Goal: Task Accomplishment & Management: Manage account settings

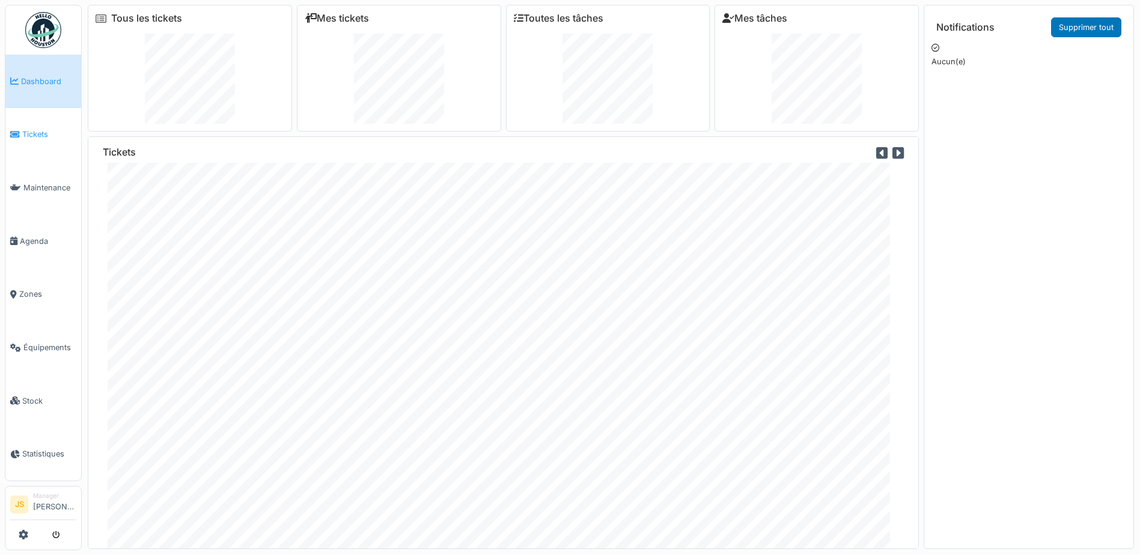
click at [23, 129] on span "Tickets" at bounding box center [49, 134] width 54 height 11
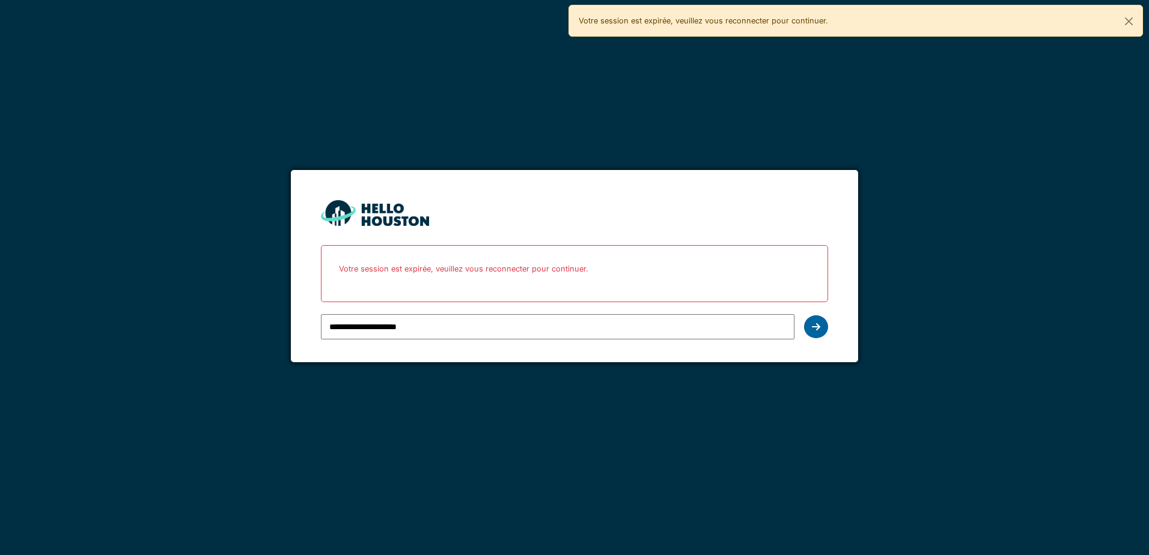
click at [815, 324] on icon at bounding box center [816, 327] width 8 height 10
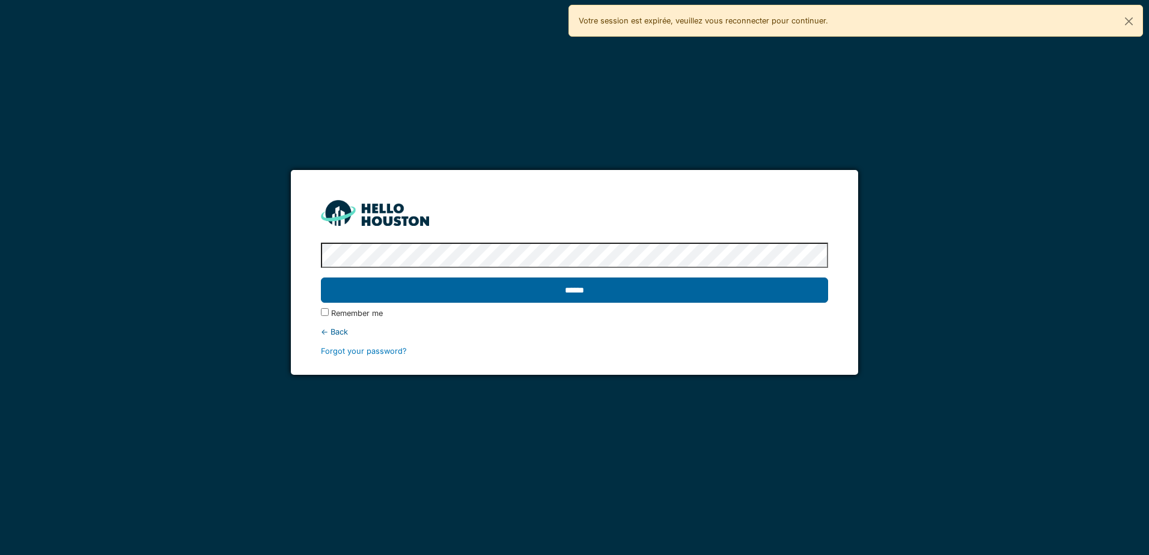
click at [648, 293] on input "******" at bounding box center [574, 290] width 507 height 25
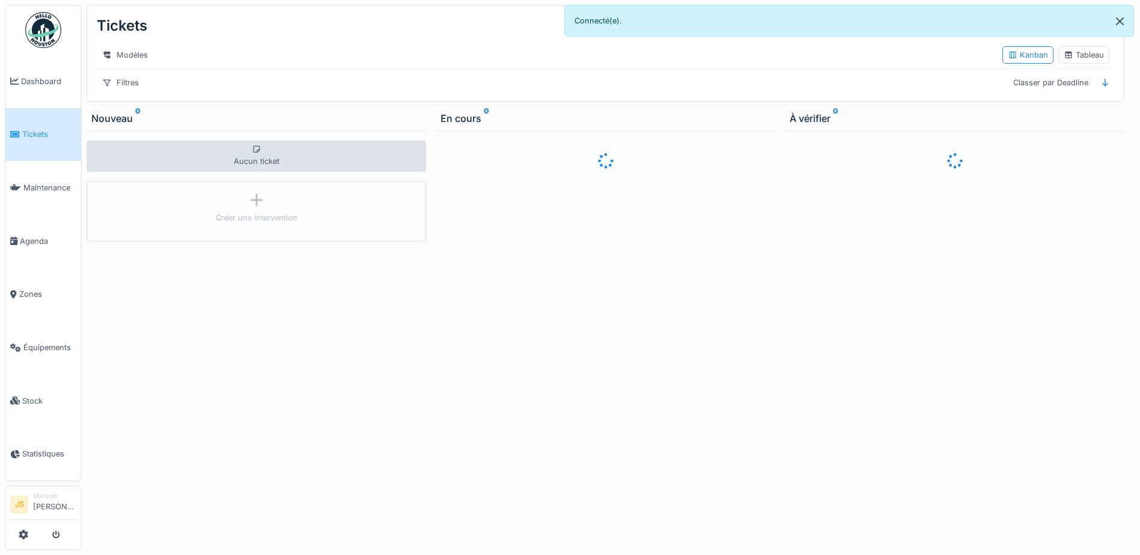
click at [1127, 21] on button "Close" at bounding box center [1120, 21] width 27 height 32
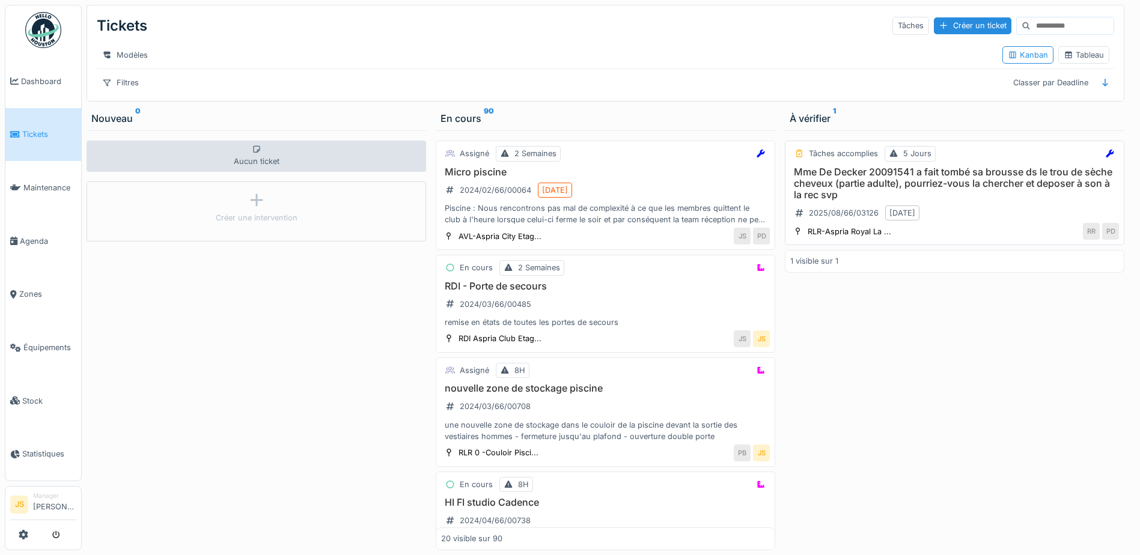
click at [863, 182] on h3 "Mme De Decker 20091541 a fait tombé sa brousse ds le trou de sèche cheveux (par…" at bounding box center [955, 184] width 329 height 35
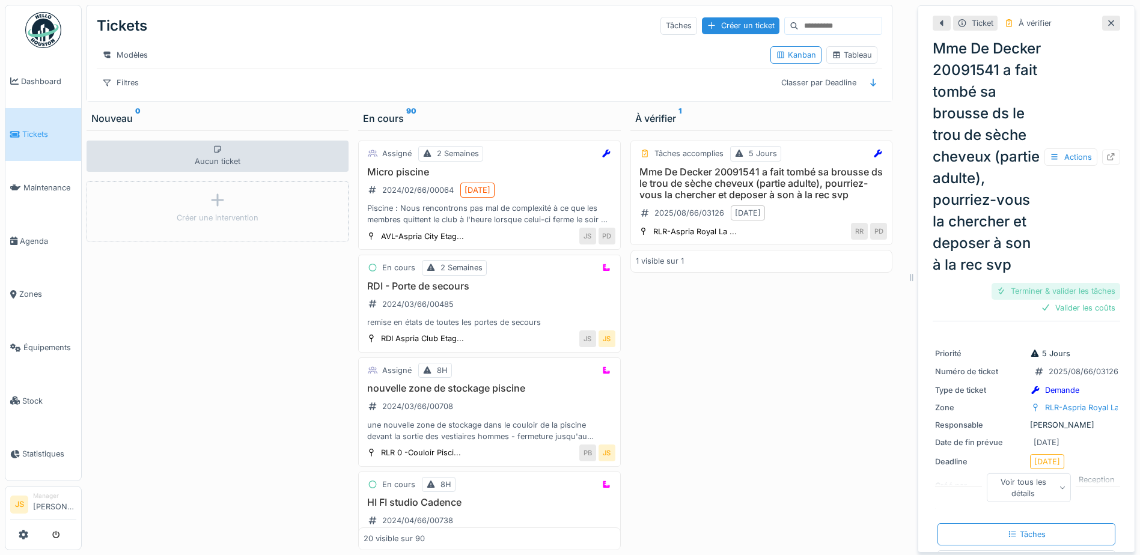
click at [1056, 299] on div "Terminer & valider les tâches" at bounding box center [1056, 291] width 129 height 16
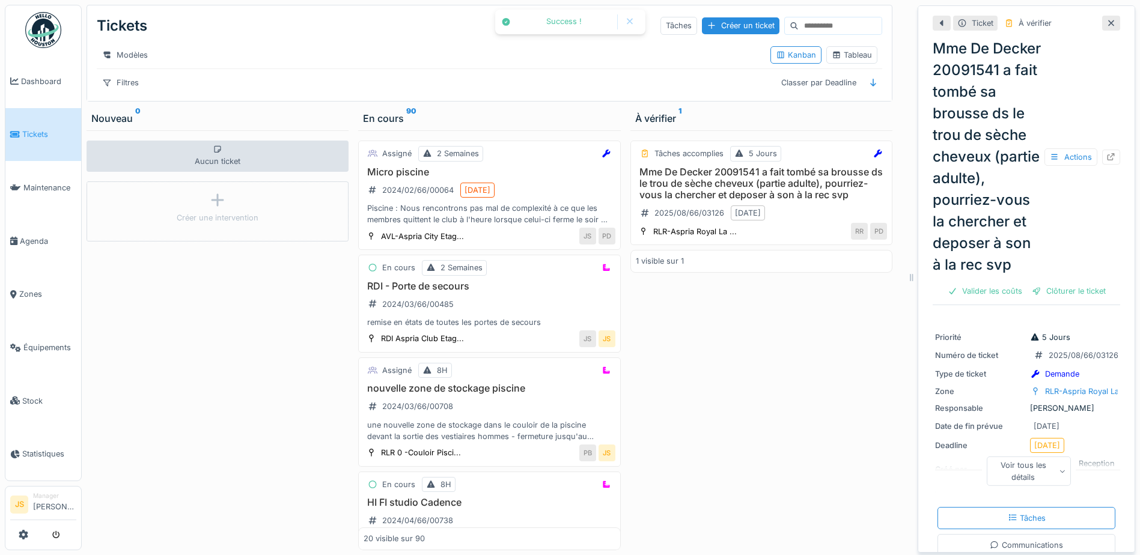
click at [1057, 299] on div "Clôturer le ticket" at bounding box center [1069, 291] width 84 height 16
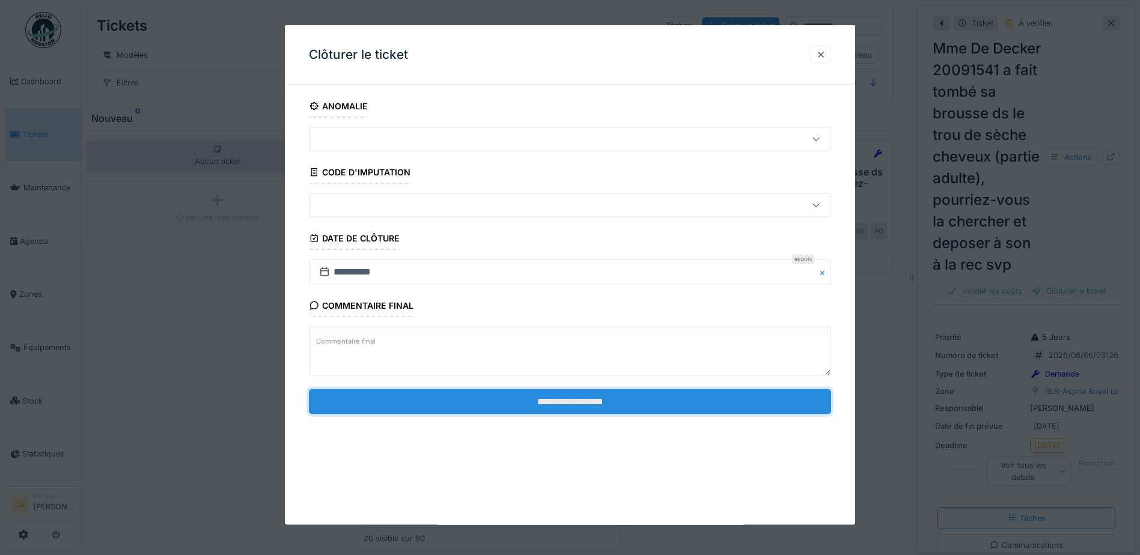
click at [575, 406] on input "**********" at bounding box center [570, 401] width 522 height 25
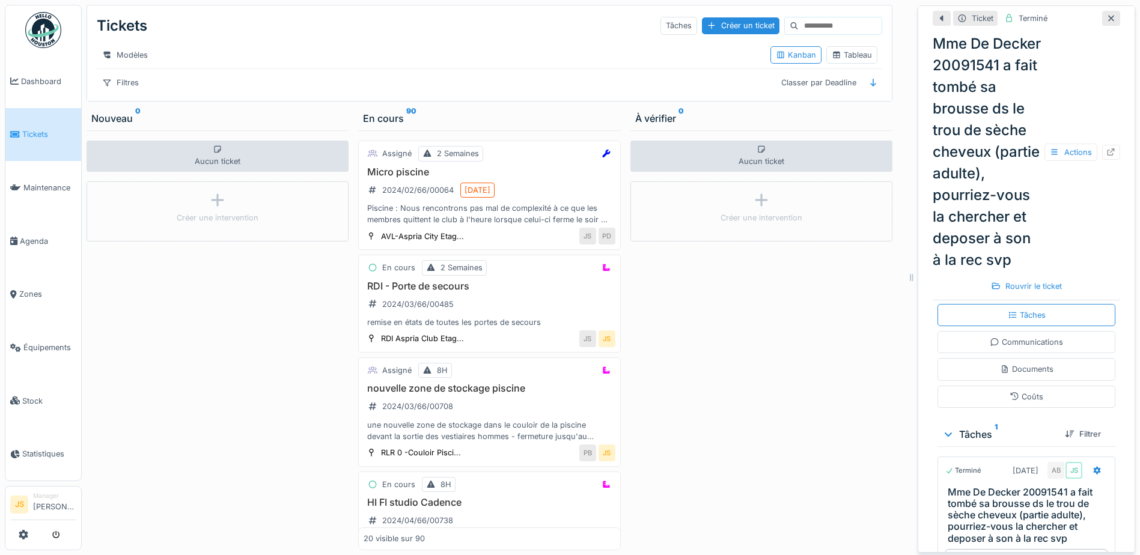
scroll to position [120, 0]
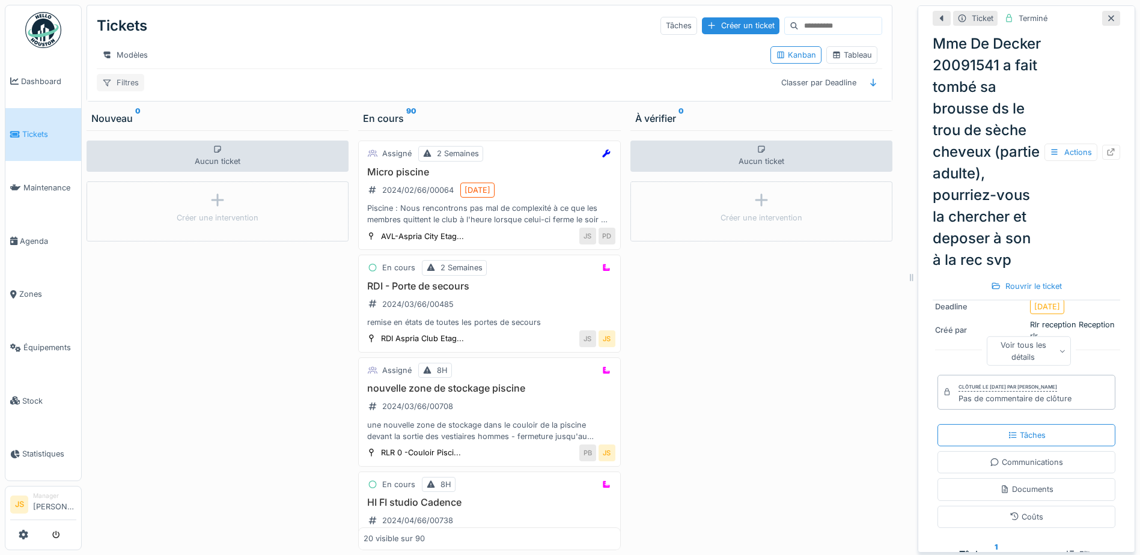
click at [125, 91] on div "Filtres" at bounding box center [120, 82] width 47 height 17
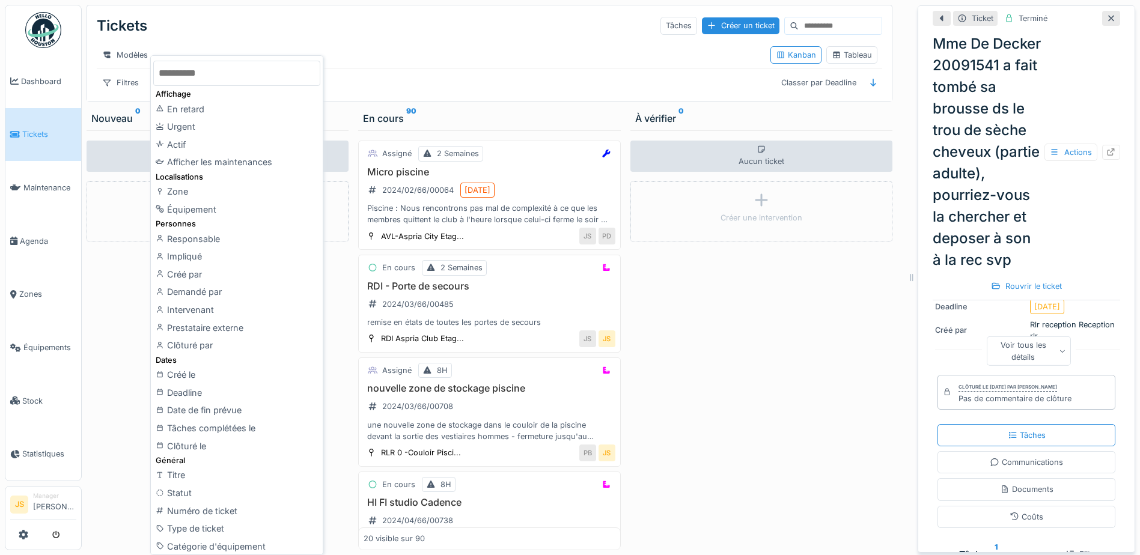
click at [1109, 19] on icon at bounding box center [1112, 19] width 6 height 6
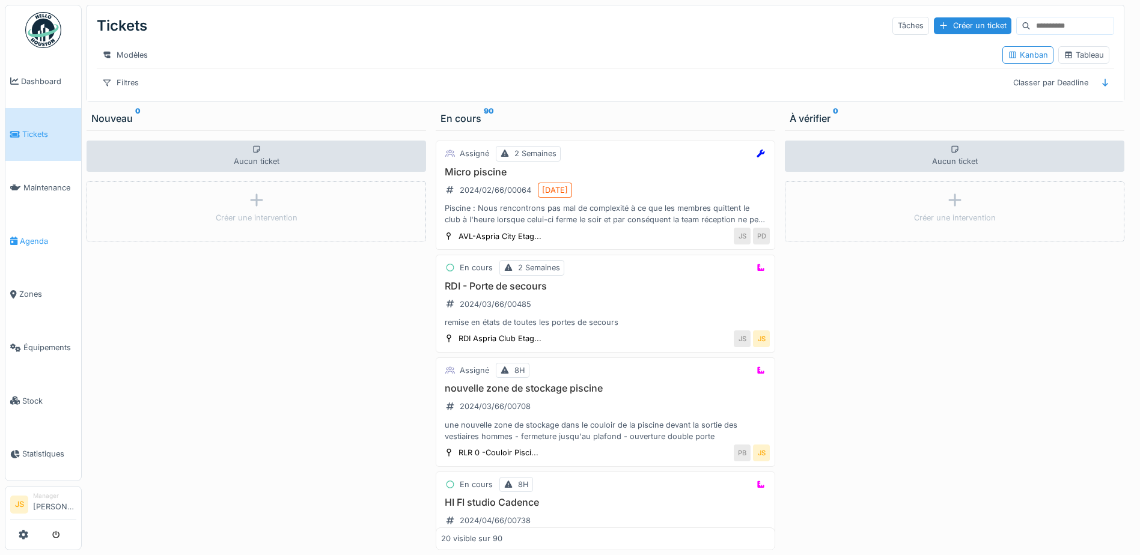
click at [43, 236] on span "Agenda" at bounding box center [48, 241] width 57 height 11
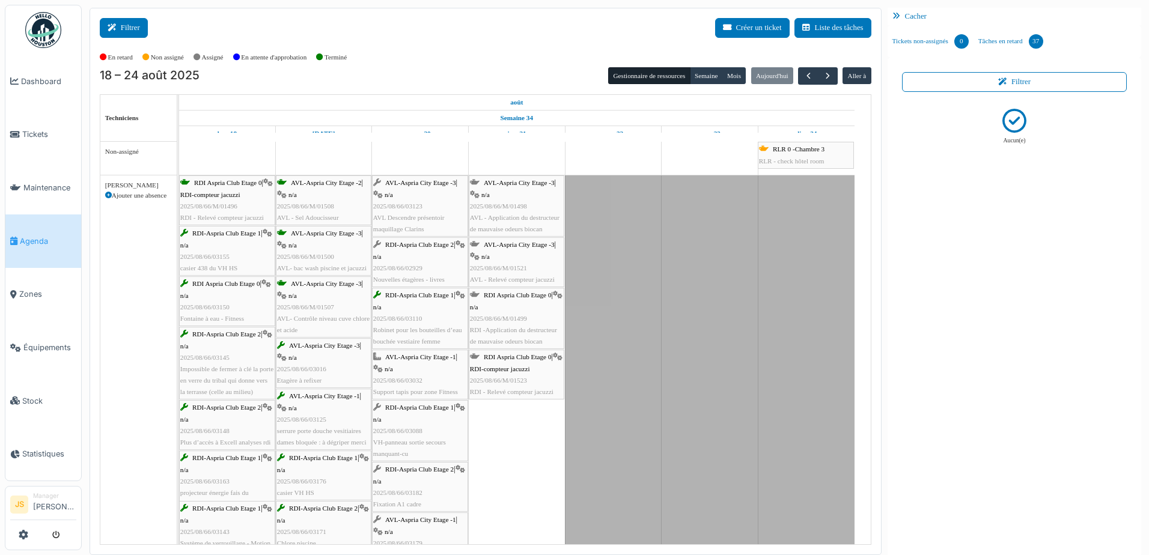
click at [130, 31] on button "Filtrer" at bounding box center [124, 28] width 48 height 20
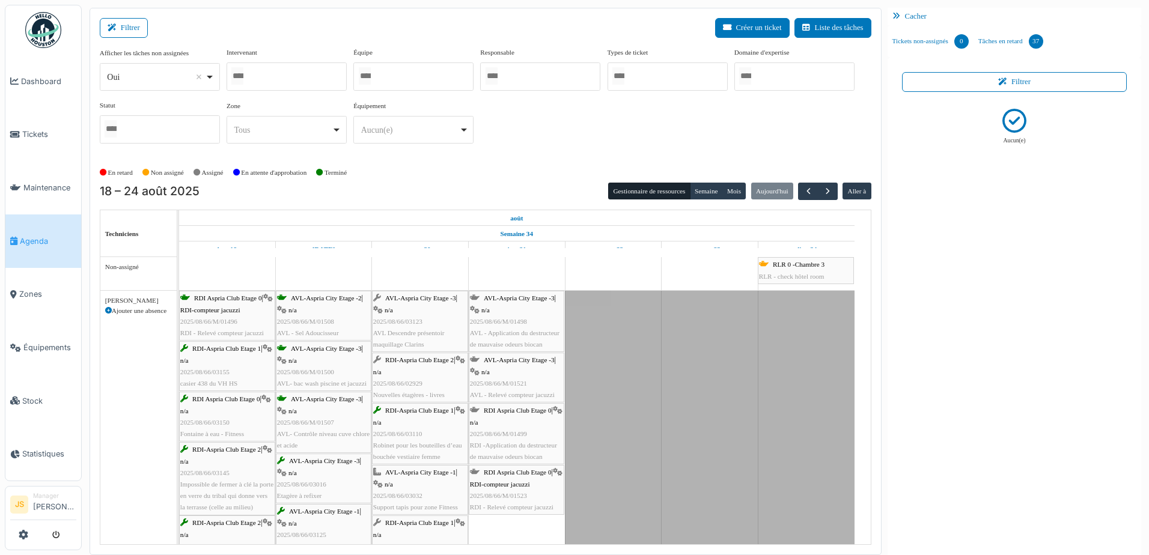
click at [282, 65] on div at bounding box center [287, 77] width 120 height 28
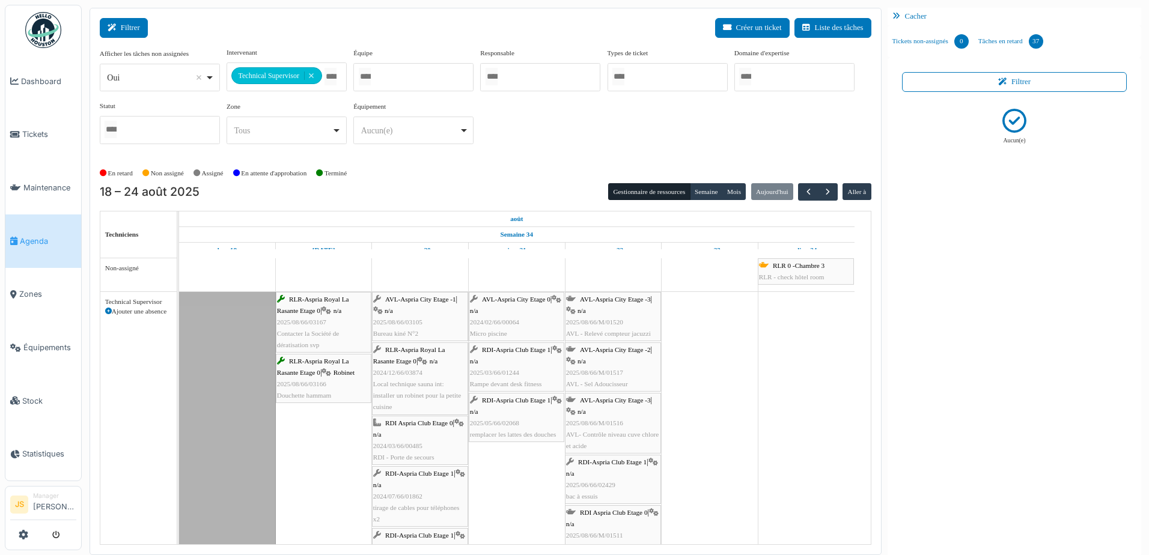
click at [129, 27] on button "Filtrer" at bounding box center [124, 28] width 48 height 20
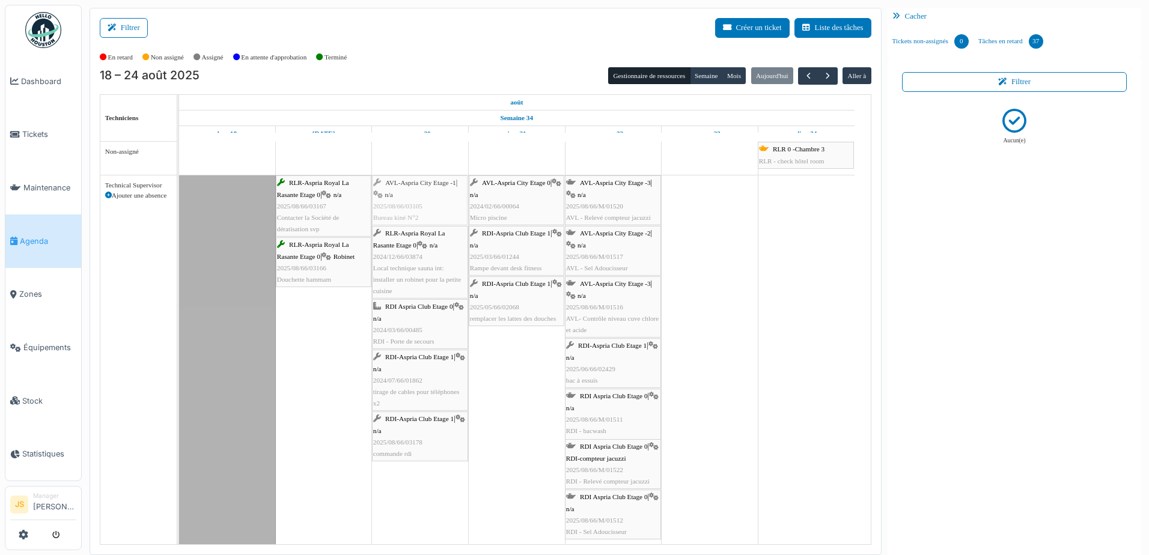
drag, startPoint x: 406, startPoint y: 201, endPoint x: 441, endPoint y: 204, distance: 34.4
click at [179, 204] on div "RLR-Aspria Royal La Rasante Etage 0 | n/a 2025/08/66/03167 Contacter la Société…" at bounding box center [179, 361] width 0 height 371
drag, startPoint x: 423, startPoint y: 211, endPoint x: 495, endPoint y: 210, distance: 71.6
click at [179, 210] on div "RLR-Aspria Royal La Rasante Etage 0 | n/a 2025/08/66/03167 Contacter la Société…" at bounding box center [179, 361] width 0 height 371
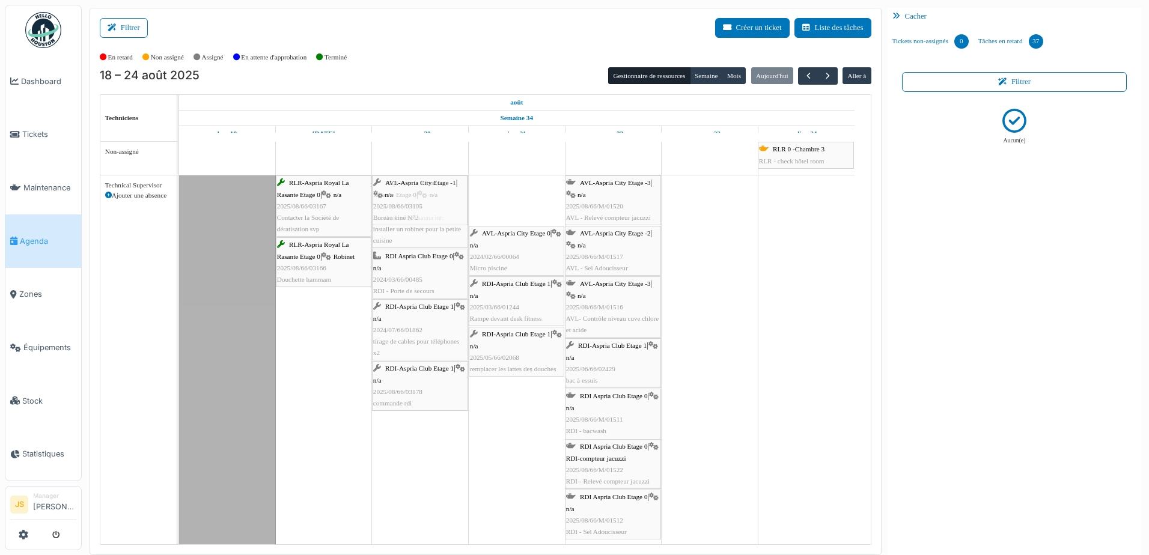
click at [179, 209] on div "RLR-Aspria Royal La Rasante Etage 0 | n/a 2025/08/66/03167 Contacter la Société…" at bounding box center [179, 361] width 0 height 371
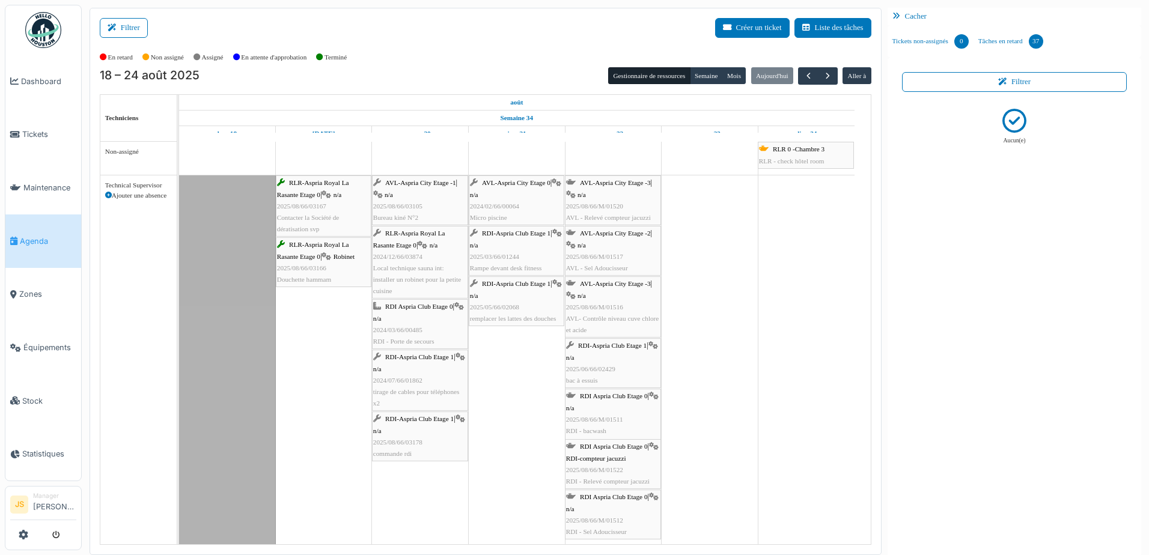
click at [406, 325] on div "RDI Aspria Club Etage 0 | n/a 2024/03/66/00485 RDI - Porte de secours" at bounding box center [420, 324] width 94 height 46
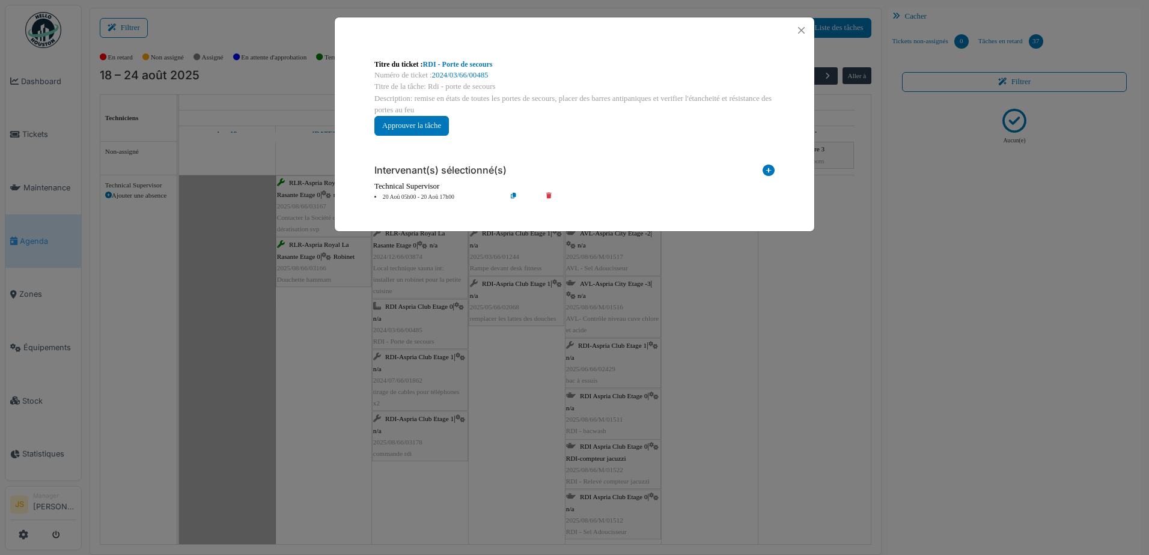
click at [548, 197] on icon at bounding box center [557, 197] width 34 height 9
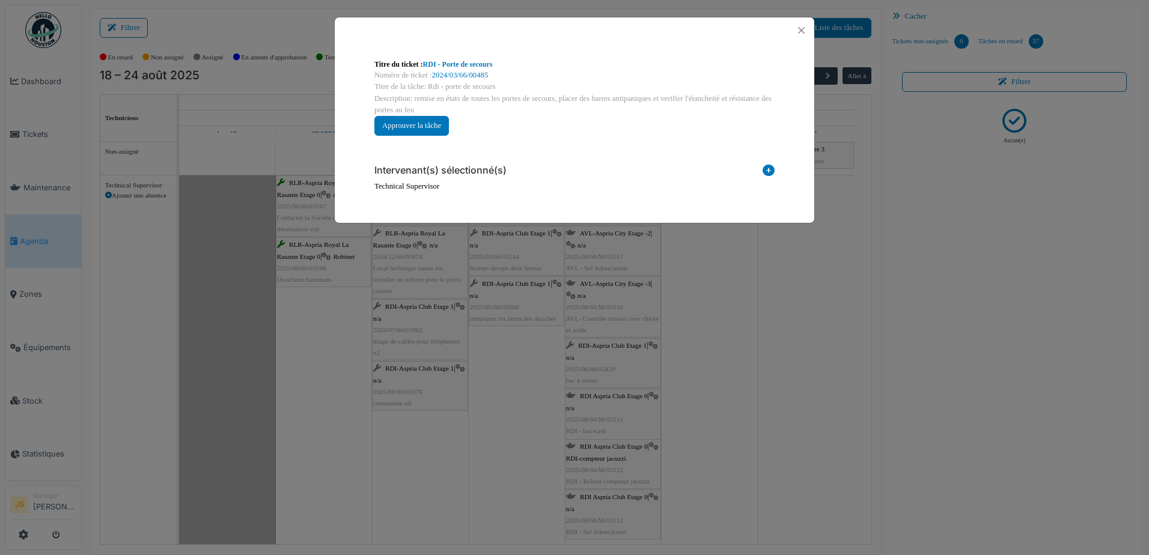
click at [767, 170] on icon at bounding box center [769, 173] width 12 height 16
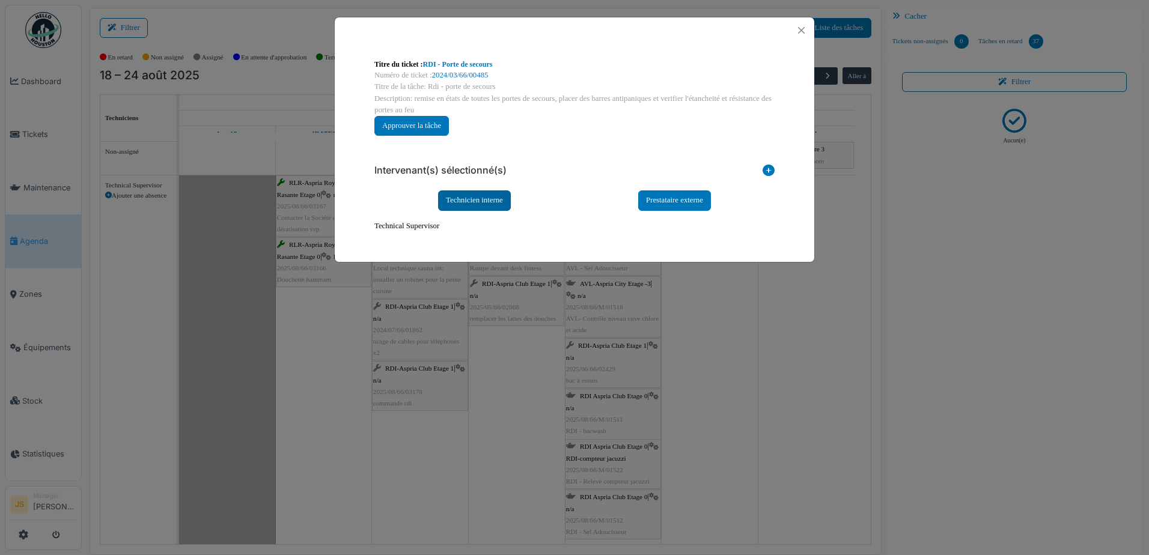
click at [491, 201] on div "Technicien interne" at bounding box center [474, 201] width 73 height 20
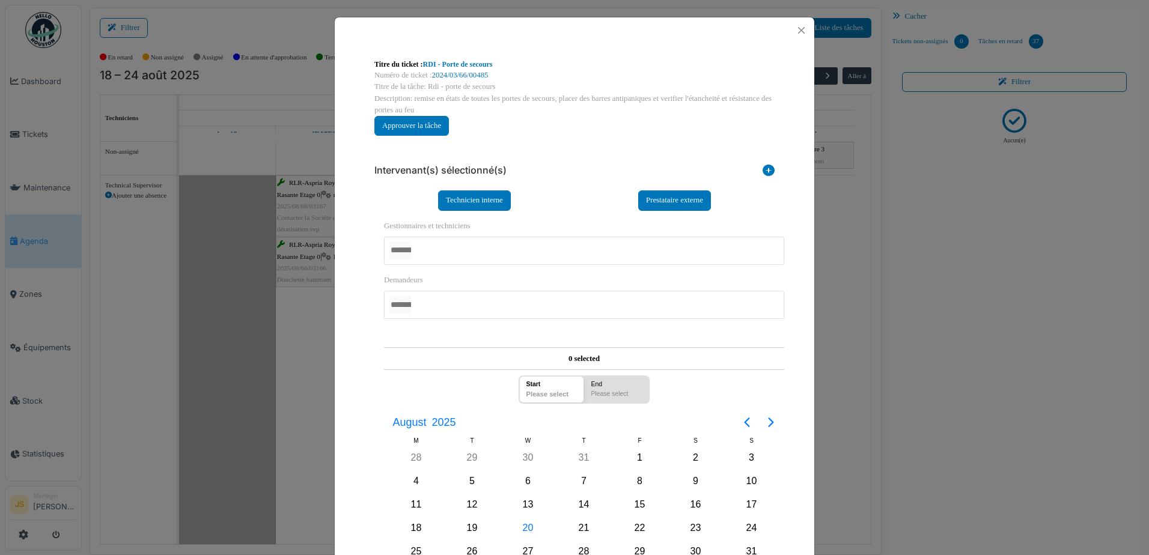
click at [467, 249] on div at bounding box center [584, 251] width 400 height 28
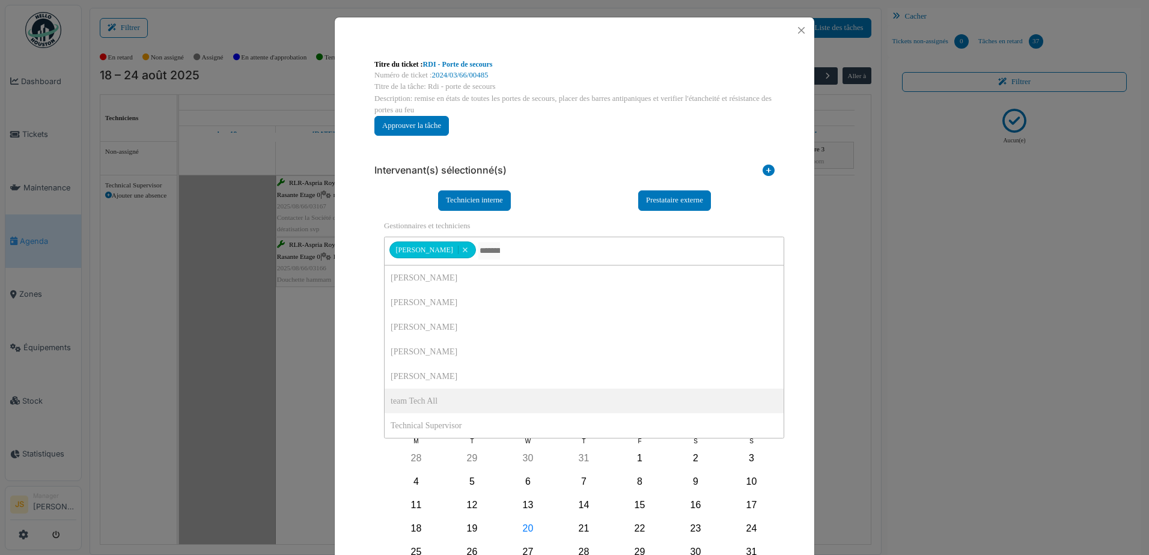
click at [365, 381] on div "**********" at bounding box center [575, 398] width 420 height 507
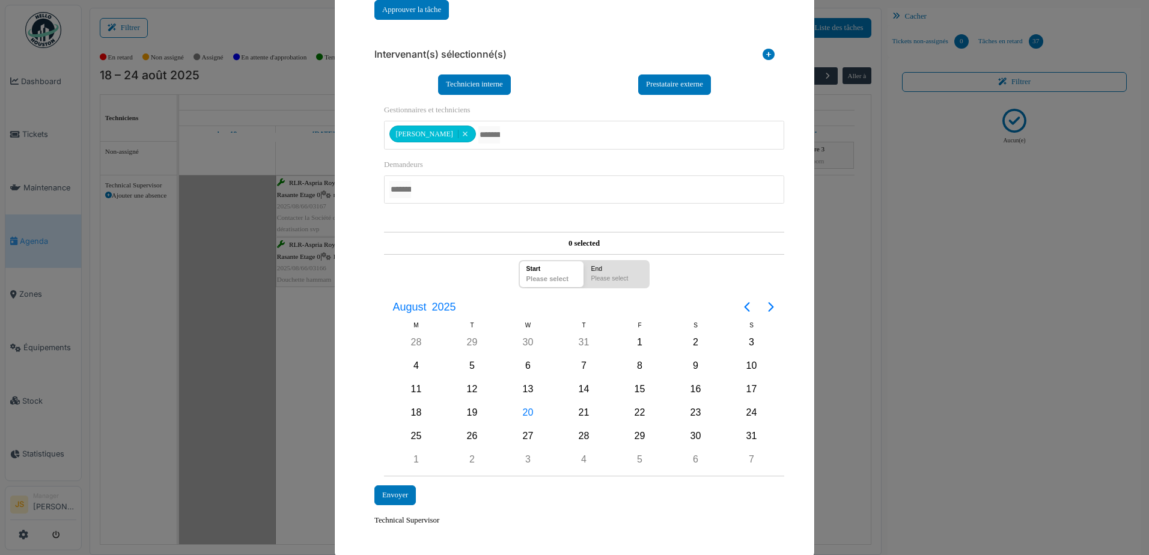
scroll to position [120, 0]
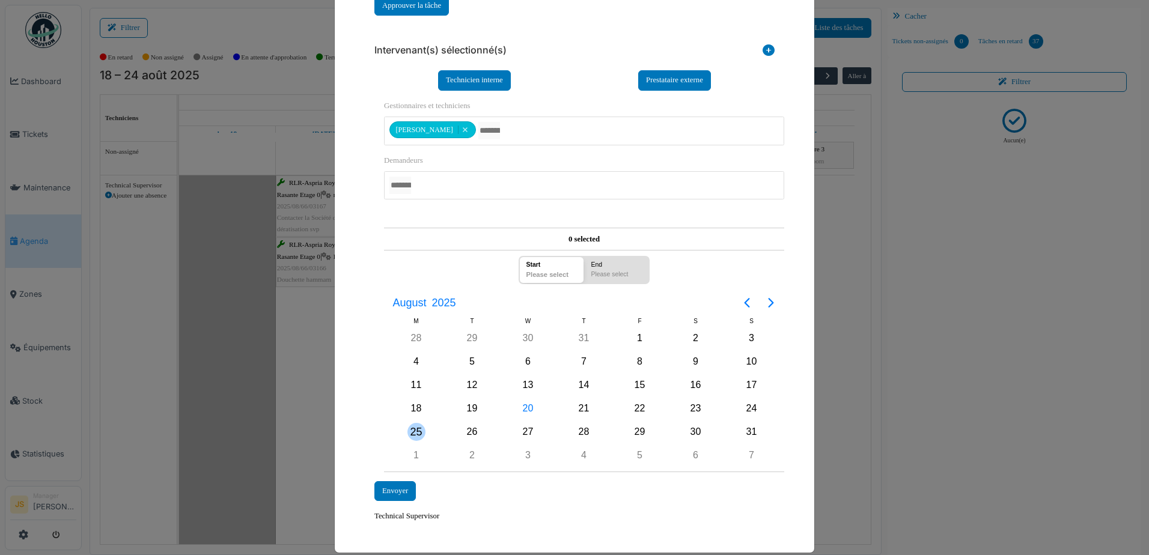
click at [414, 433] on div "25" at bounding box center [417, 432] width 18 height 18
click at [413, 433] on div "25" at bounding box center [417, 432] width 18 height 18
click at [403, 492] on div "Envoyer" at bounding box center [395, 492] width 41 height 20
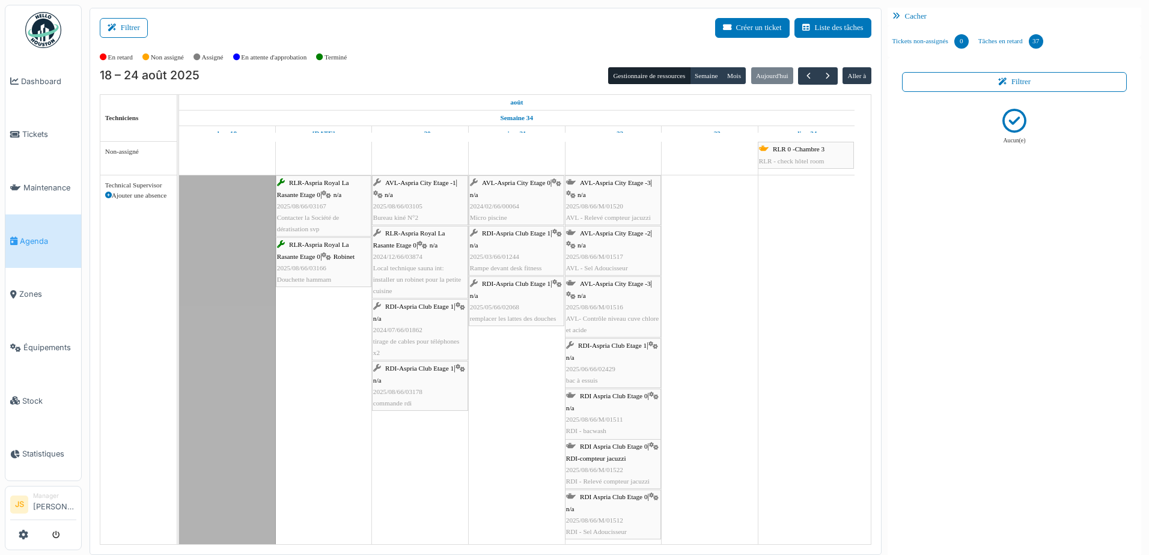
click at [491, 440] on td at bounding box center [516, 344] width 97 height 405
click at [415, 399] on div "RDI-Aspria Club Etage 1 | n/a 2025/08/66/03178 commande rdi" at bounding box center [420, 386] width 94 height 46
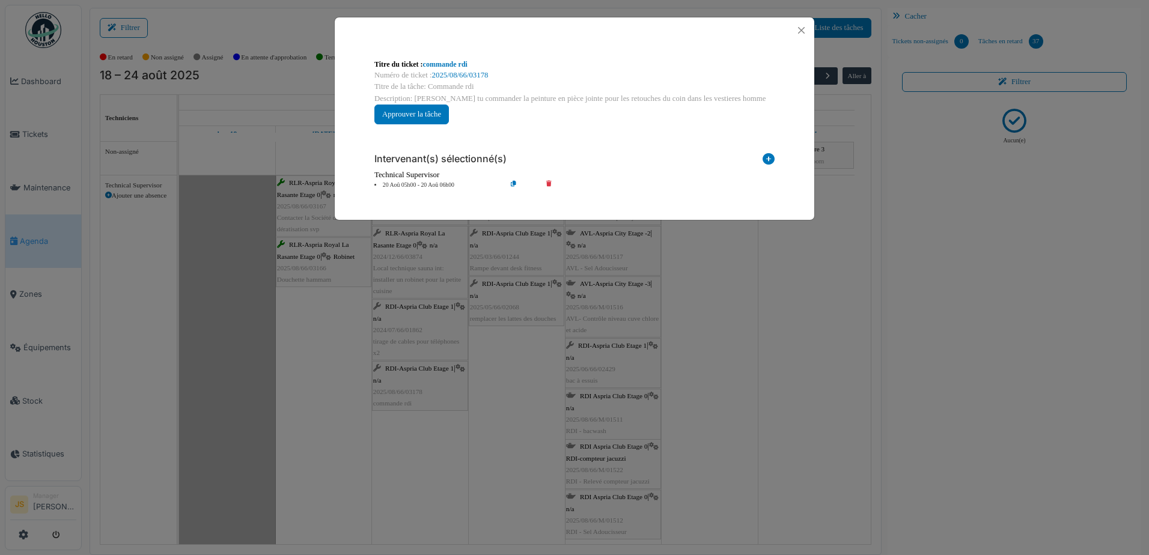
scroll to position [0, 0]
click at [443, 64] on link "commande rdi" at bounding box center [445, 64] width 44 height 8
click at [743, 382] on div "**********" at bounding box center [574, 277] width 1149 height 555
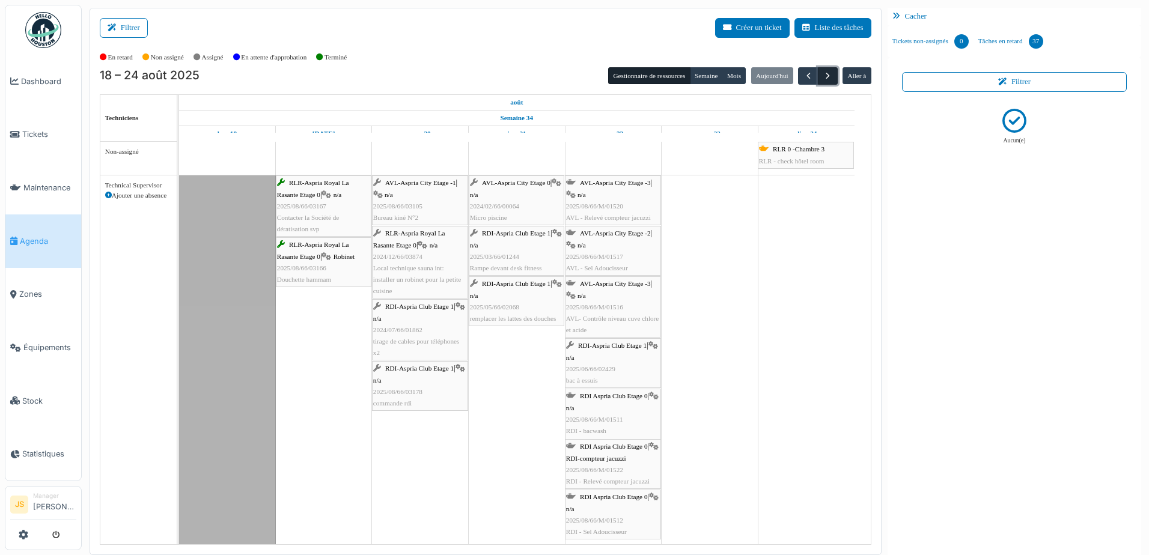
click at [823, 75] on span "button" at bounding box center [828, 76] width 10 height 10
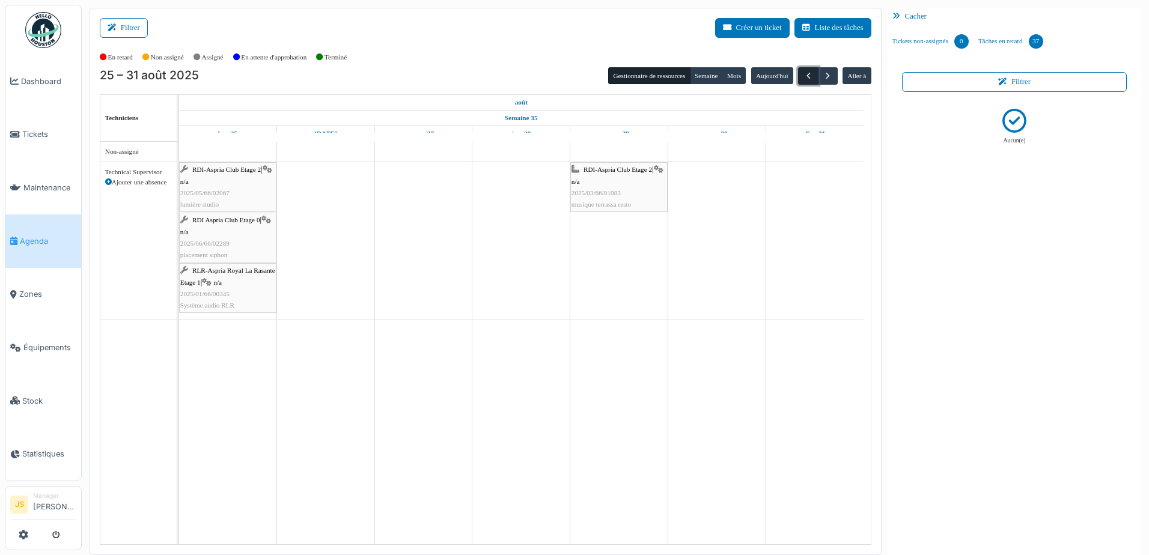
click at [804, 75] on span "button" at bounding box center [809, 76] width 10 height 10
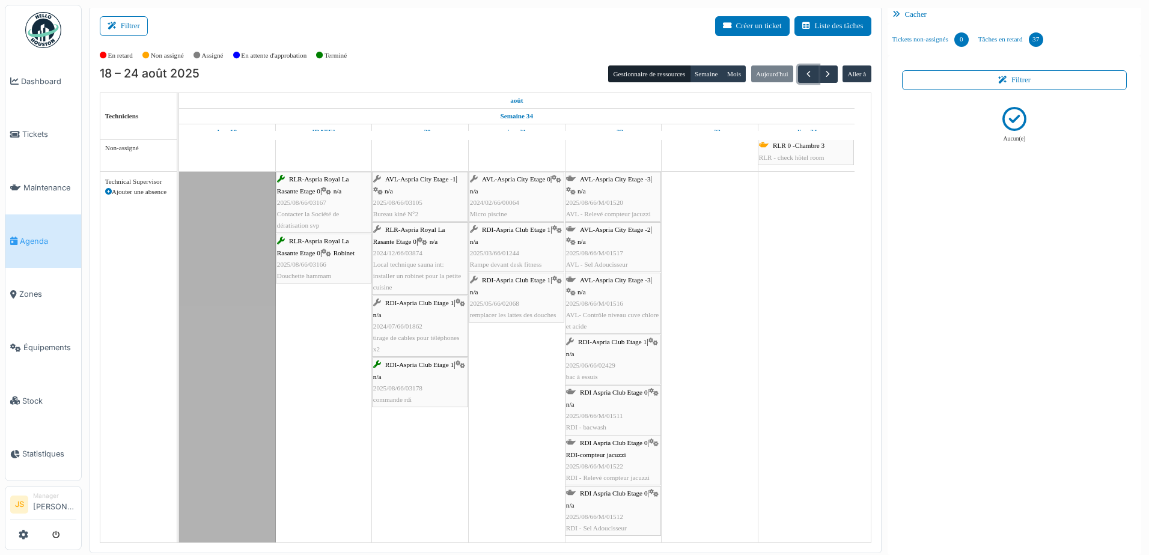
scroll to position [2, 0]
drag, startPoint x: 408, startPoint y: 330, endPoint x: 417, endPoint y: 332, distance: 9.9
click at [179, 332] on div "RLR-Aspria Royal La Rasante Etage 0 | n/a 2025/08/66/03167 Contacter la Société…" at bounding box center [179, 356] width 0 height 371
click at [800, 287] on td at bounding box center [806, 340] width 97 height 405
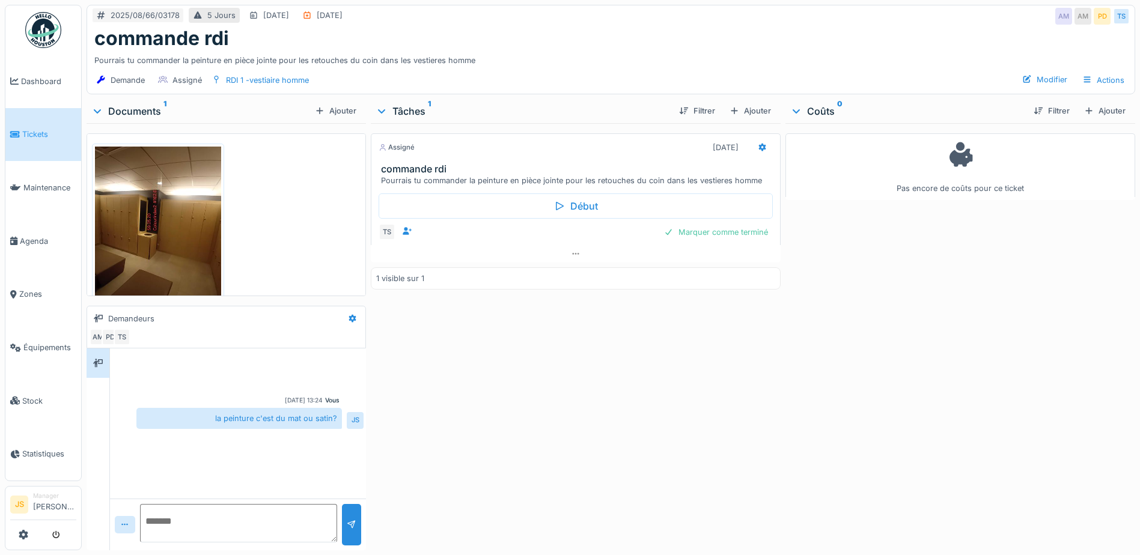
click at [155, 221] on img at bounding box center [158, 231] width 126 height 168
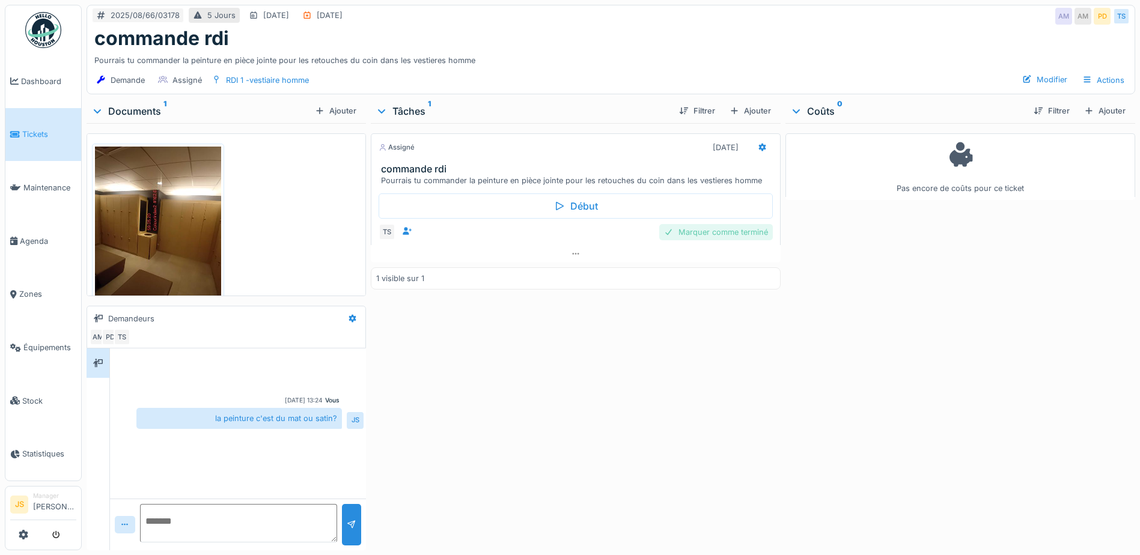
click at [708, 227] on div "Marquer comme terminé" at bounding box center [716, 232] width 114 height 16
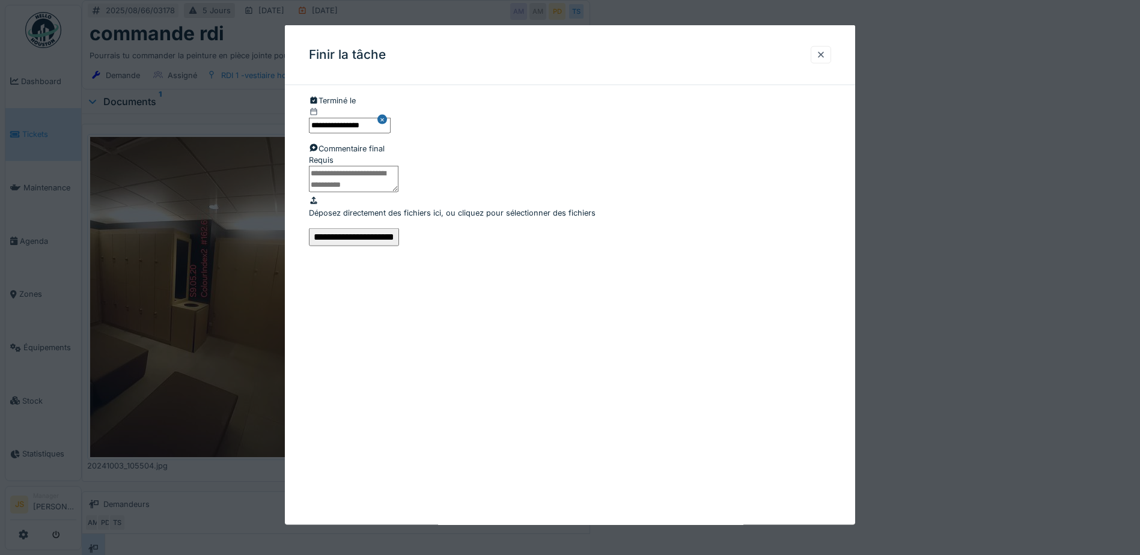
click at [399, 192] on textarea at bounding box center [354, 179] width 90 height 26
type textarea "**********"
click at [399, 246] on input "**********" at bounding box center [354, 237] width 90 height 18
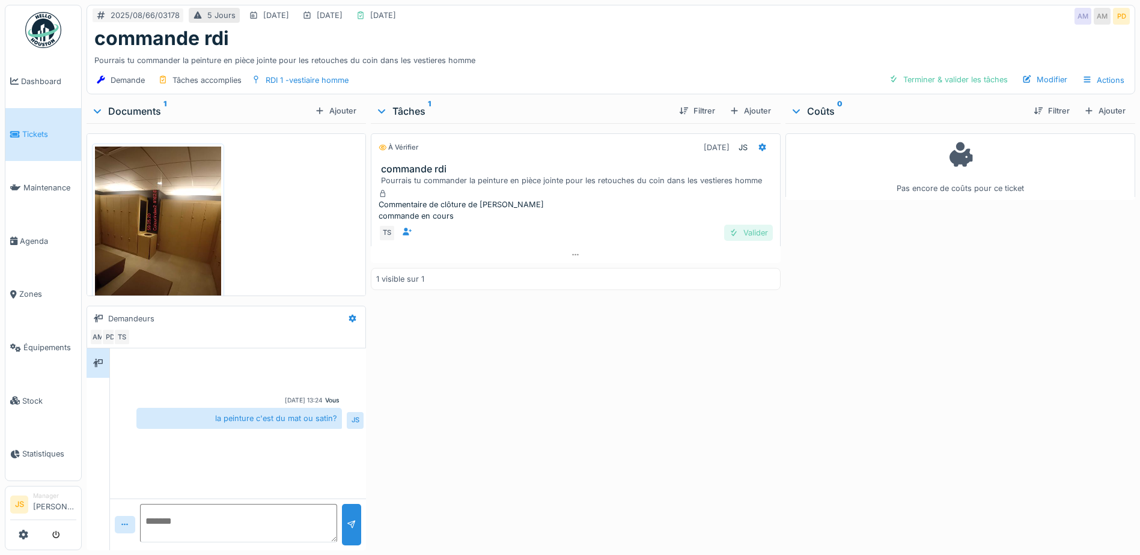
click at [751, 240] on div "Valider" at bounding box center [748, 233] width 49 height 16
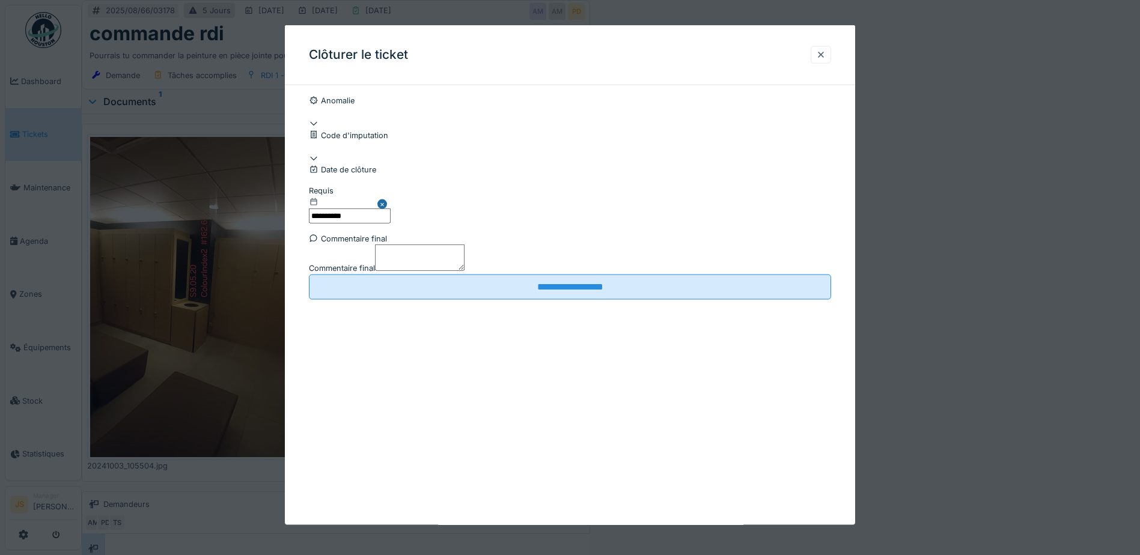
click at [465, 271] on textarea "Commentaire final" at bounding box center [420, 258] width 90 height 26
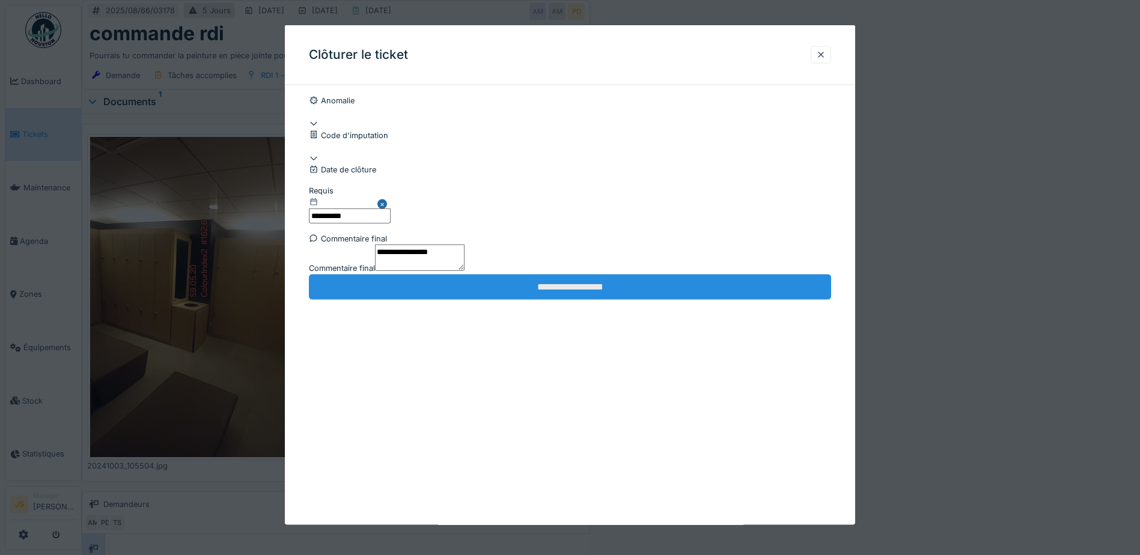
type textarea "**********"
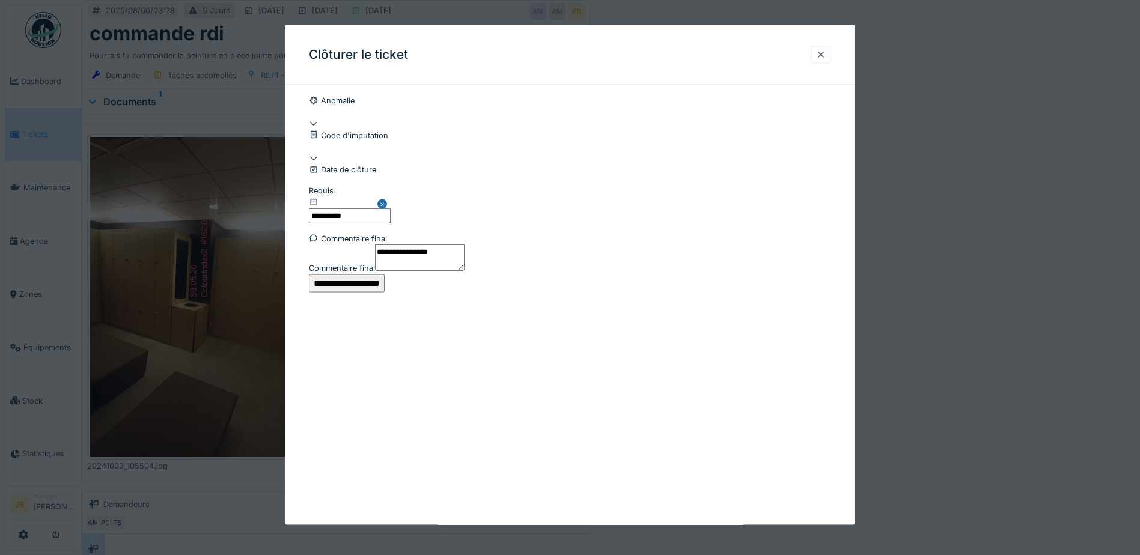
click at [385, 292] on input "**********" at bounding box center [347, 283] width 76 height 18
